Goal: Information Seeking & Learning: Learn about a topic

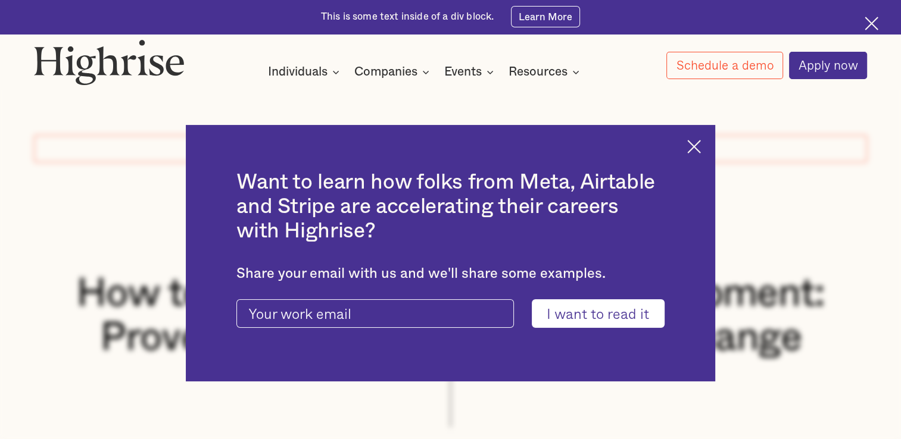
click at [701, 145] on img at bounding box center [694, 147] width 14 height 14
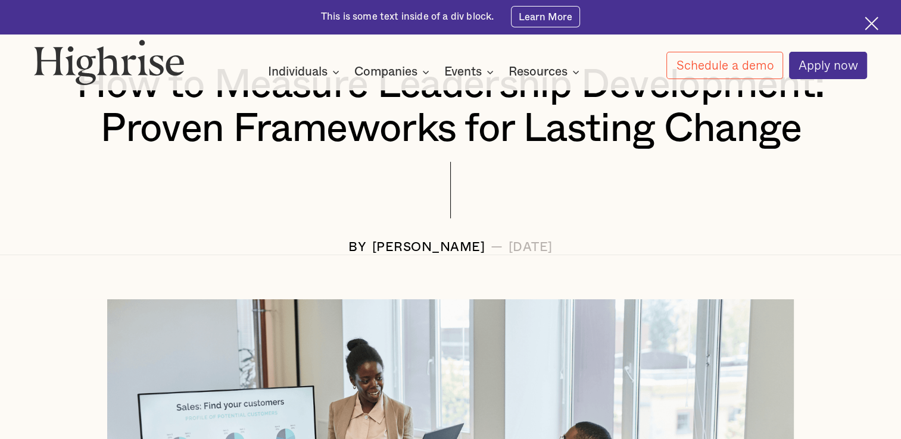
scroll to position [208, 0]
drag, startPoint x: 337, startPoint y: 251, endPoint x: 451, endPoint y: 249, distance: 114.4
click at [451, 249] on div "[PERSON_NAME]" at bounding box center [428, 248] width 113 height 14
copy div "[PERSON_NAME]"
click at [361, 199] on div at bounding box center [451, 202] width 834 height 79
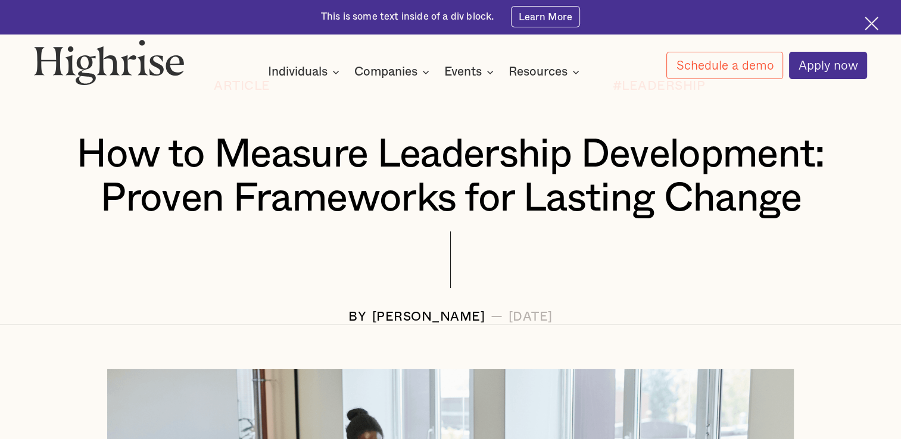
scroll to position [138, 0]
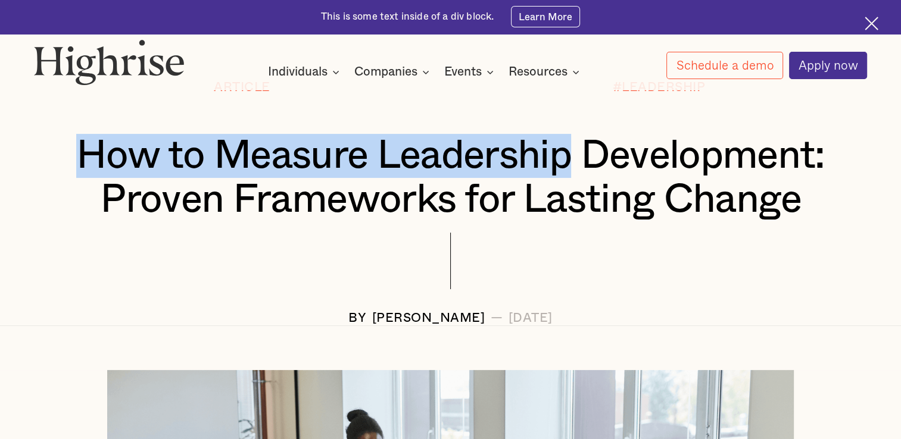
drag, startPoint x: 73, startPoint y: 146, endPoint x: 565, endPoint y: 158, distance: 492.6
click at [565, 158] on h1 "How to Measure Leadership Development: Proven Frameworks for Lasting Change" at bounding box center [450, 178] width 764 height 88
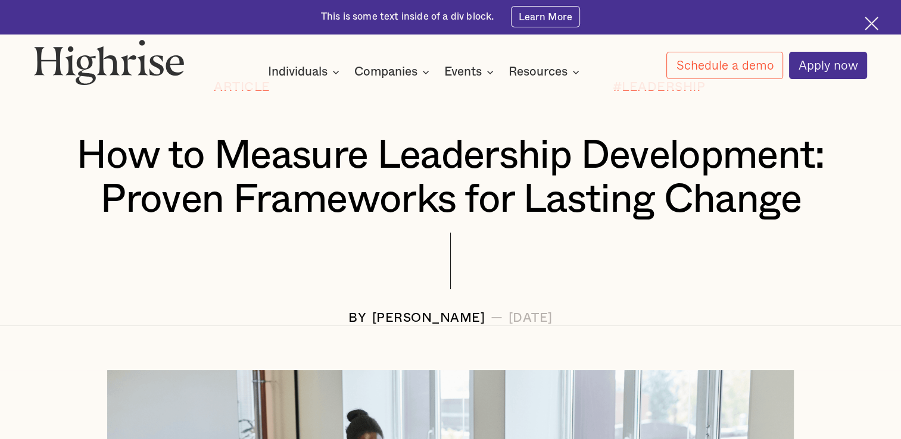
click at [467, 94] on div "#LEADERSHIP" at bounding box center [659, 107] width 417 height 54
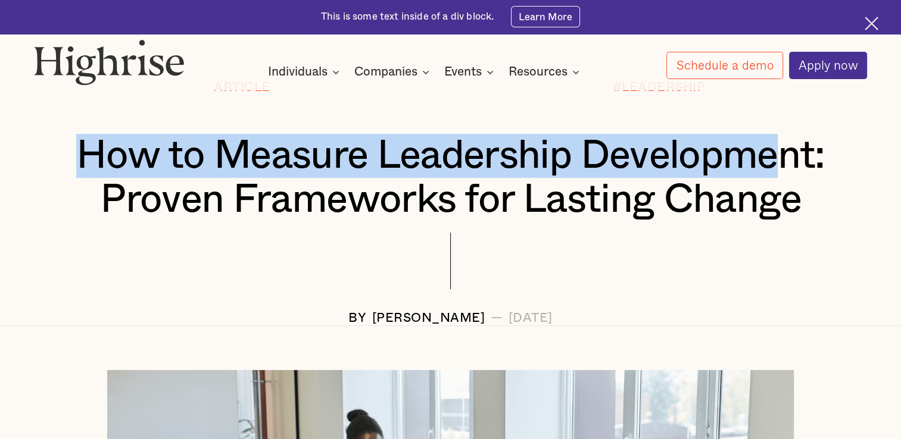
drag, startPoint x: 71, startPoint y: 151, endPoint x: 775, endPoint y: 132, distance: 704.7
click at [775, 134] on h1 "How to Measure Leadership Development: Proven Frameworks for Lasting Change" at bounding box center [450, 178] width 764 height 88
copy h1 "How to Measure Leadership Developme"
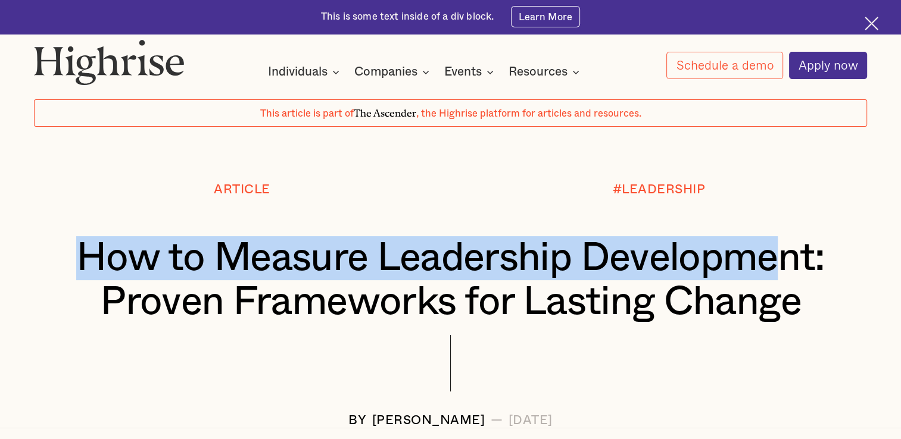
scroll to position [0, 0]
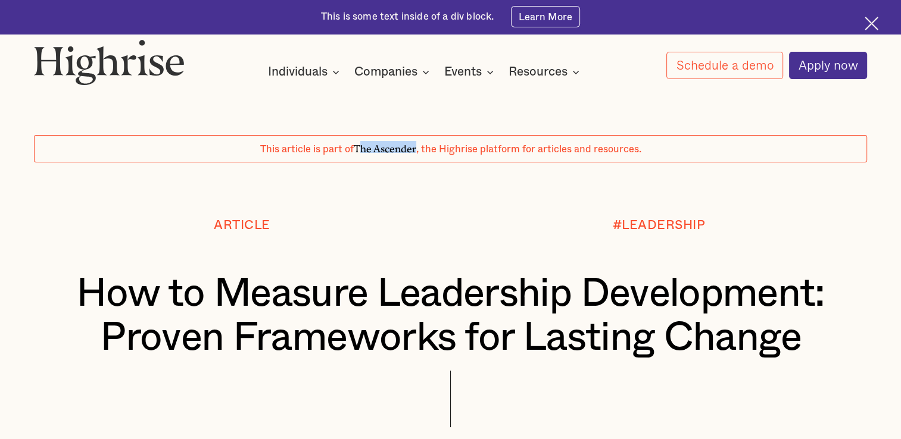
drag, startPoint x: 359, startPoint y: 148, endPoint x: 417, endPoint y: 149, distance: 57.8
click at [416, 149] on span "The Ascender" at bounding box center [385, 147] width 63 height 12
copy span "he Ascender"
